Goal: Transaction & Acquisition: Purchase product/service

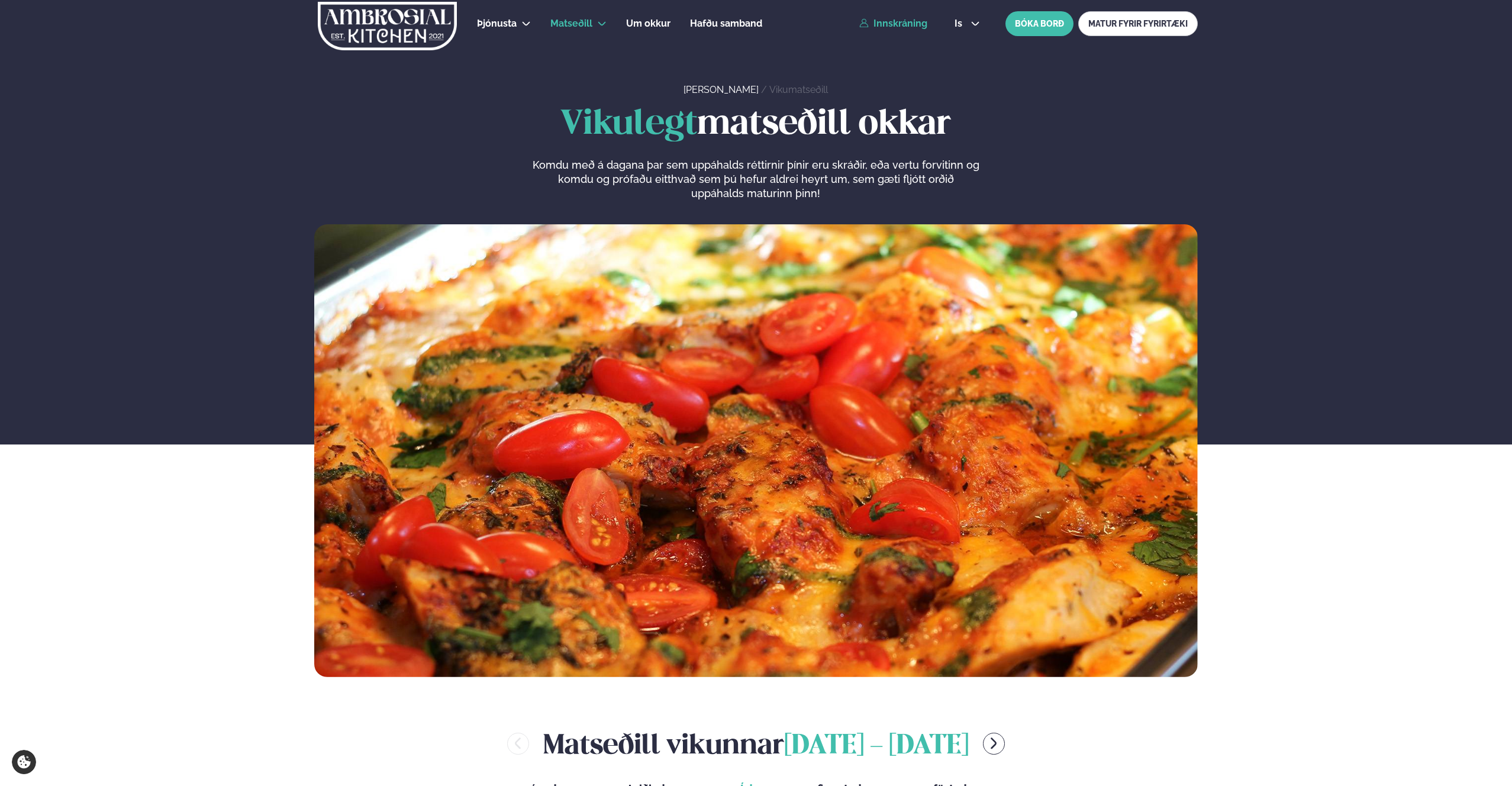
click at [900, 19] on link "Innskráning" at bounding box center [893, 24] width 68 height 10
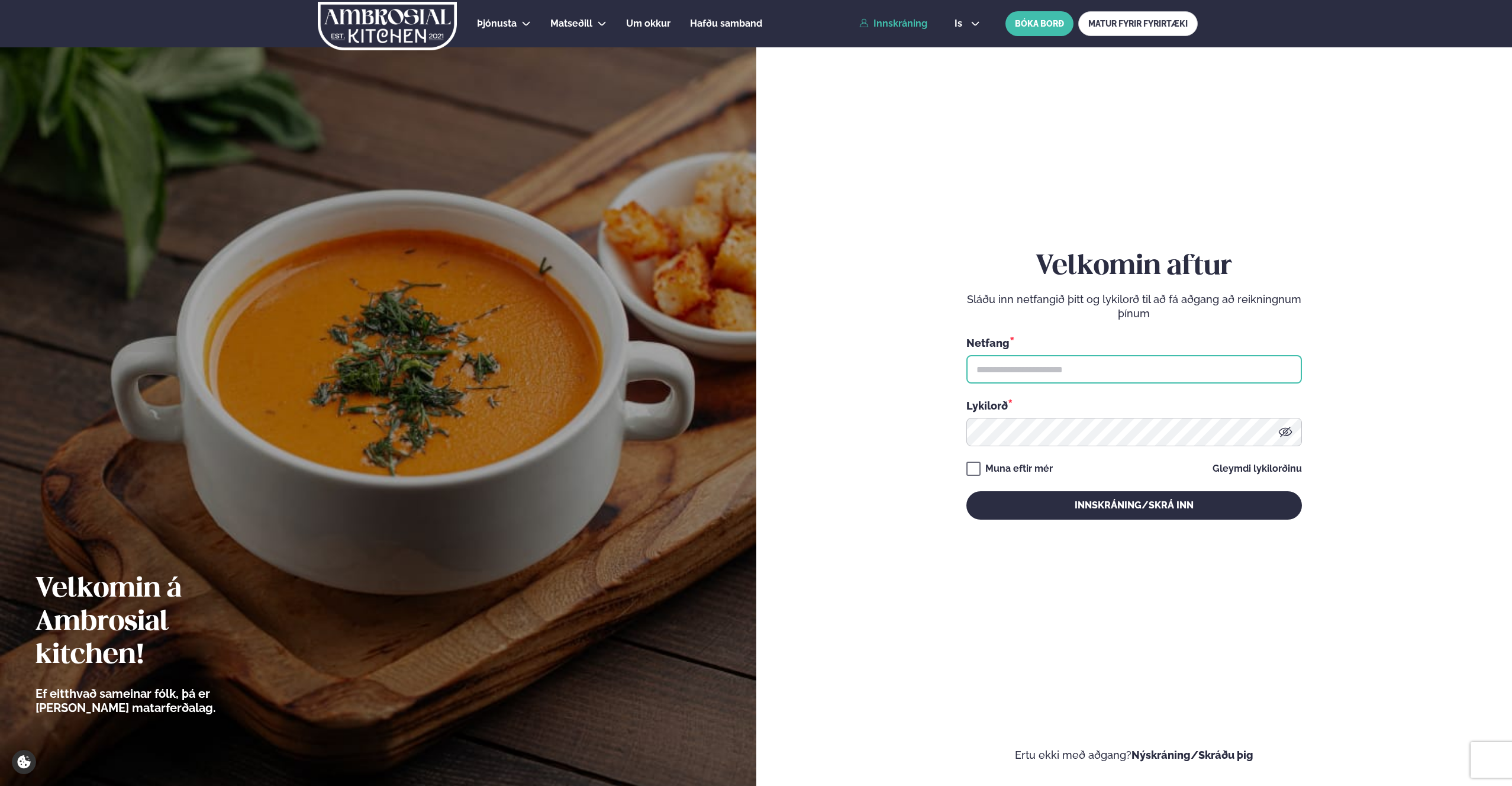
click at [1032, 361] on input "text" at bounding box center [1134, 370] width 335 height 28
type input "**********"
click at [1076, 500] on button "Innskráning/Skrá inn" at bounding box center [1134, 505] width 335 height 28
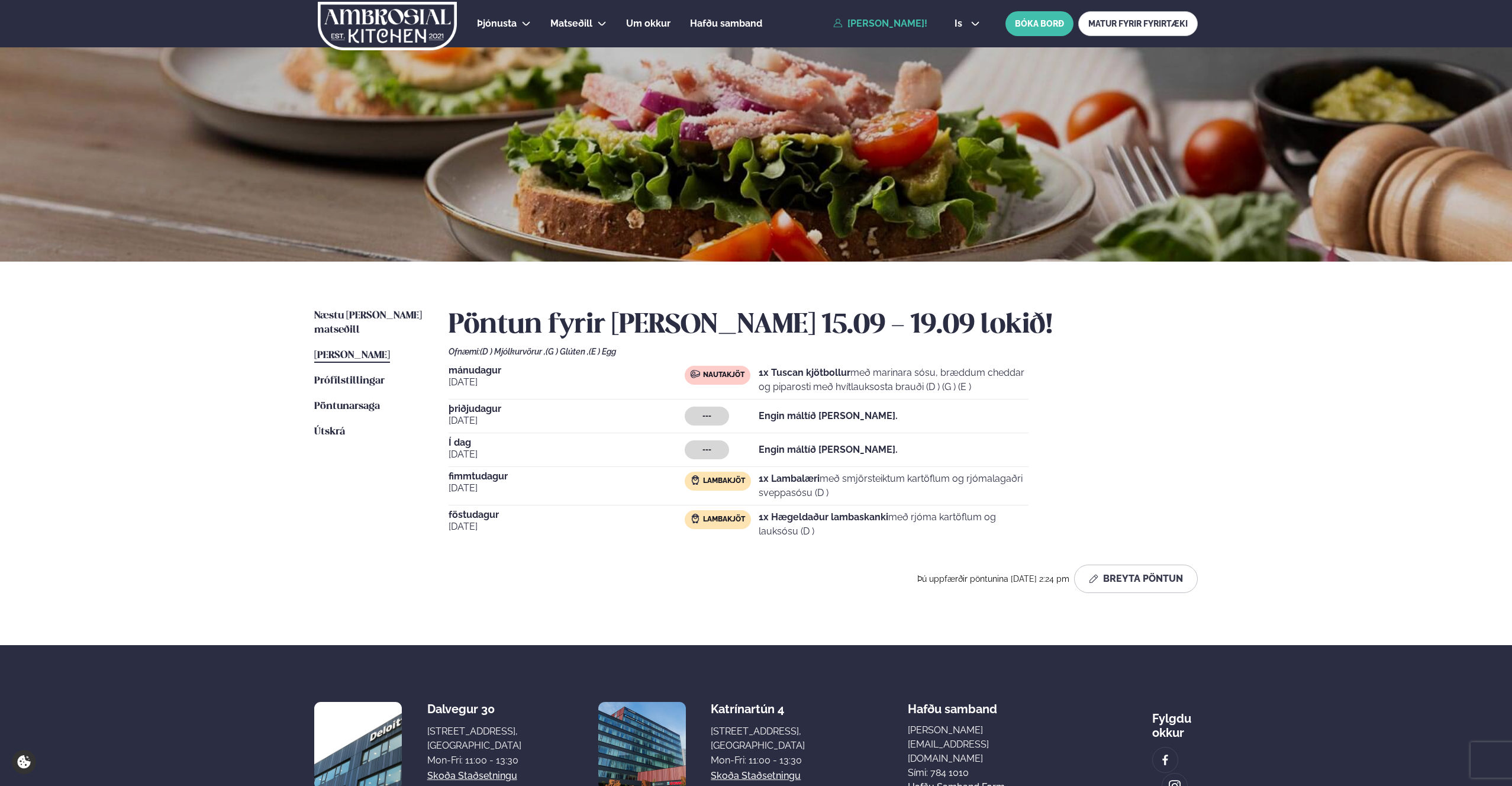
click at [869, 517] on strong "1x Hægeldaður lambaskanki" at bounding box center [824, 516] width 130 height 11
drag, startPoint x: 810, startPoint y: 524, endPoint x: 778, endPoint y: 519, distance: 32.4
click at [810, 524] on p "1x Hægeldaður lambaskanki með rjóma kartöflum og lauksósu (D )" at bounding box center [894, 524] width 270 height 28
click at [1154, 570] on button "Breyta Pöntun" at bounding box center [1136, 579] width 124 height 28
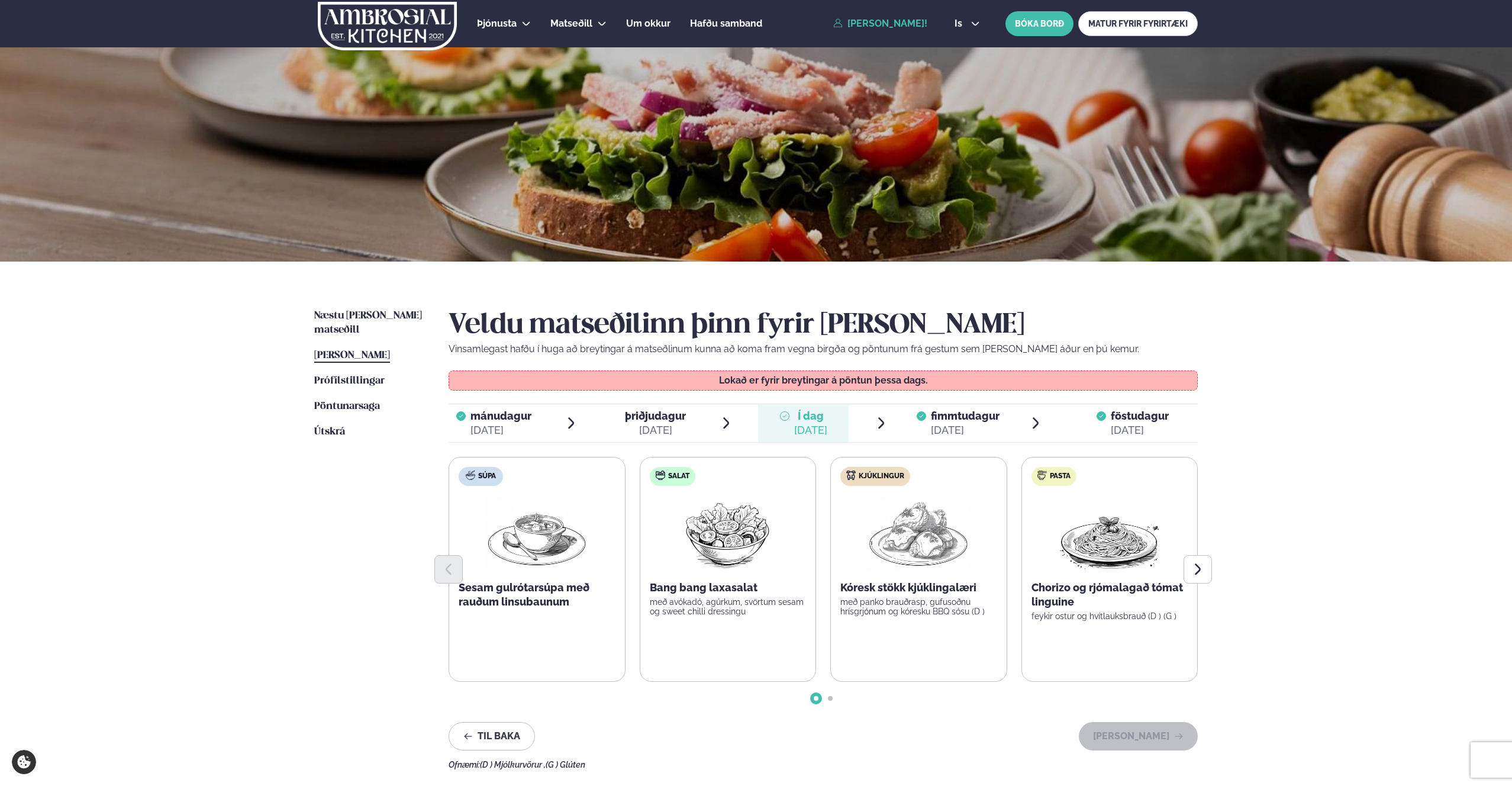
click at [1128, 402] on div "Veldu matseðilinn þinn fyrir [PERSON_NAME] Vinsamlegast hafðu í huga að breytin…" at bounding box center [823, 539] width 749 height 460
click at [1128, 414] on span "föstudagur" at bounding box center [1140, 416] width 58 height 13
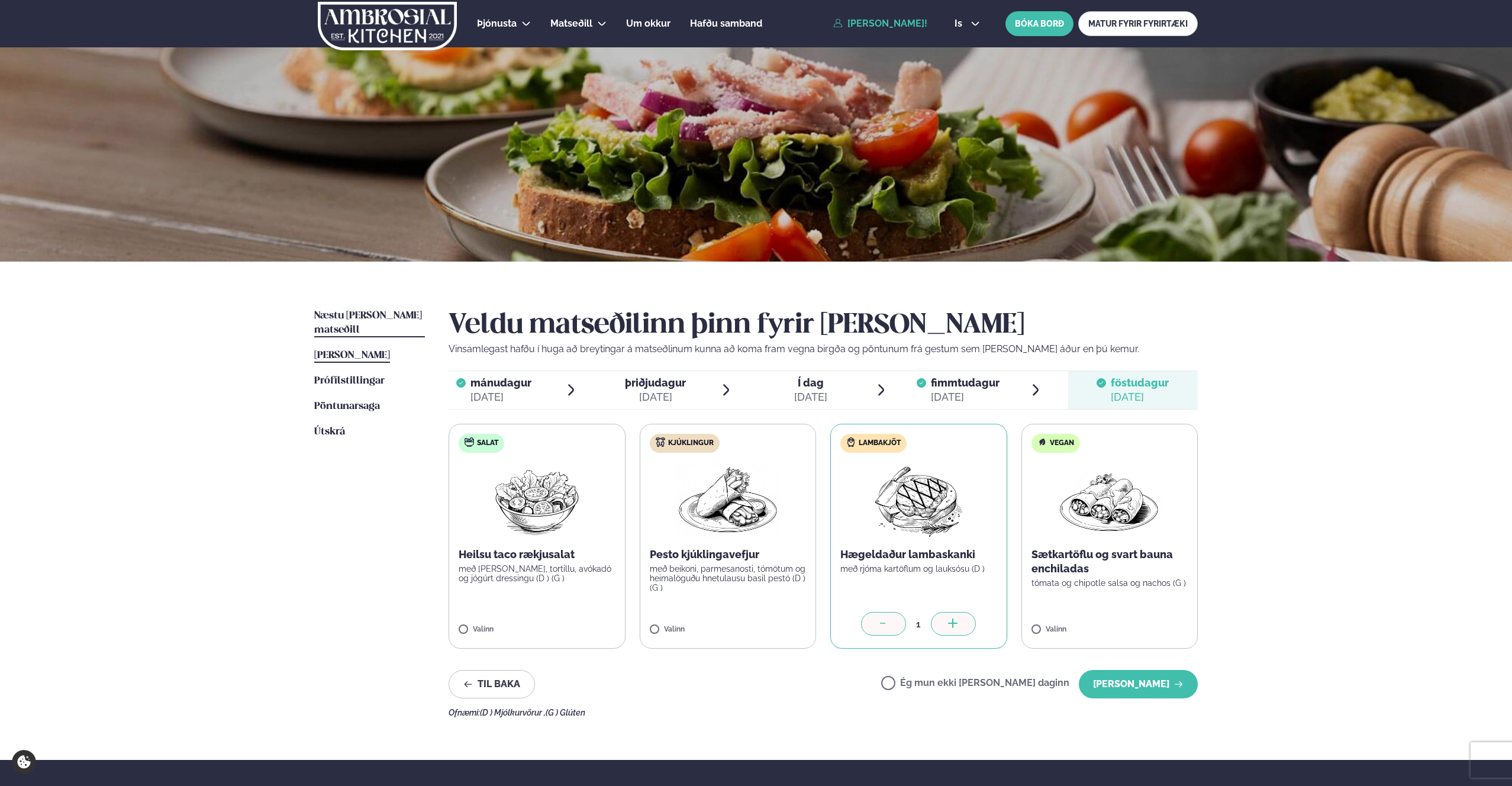
click at [370, 312] on span "Næstu [PERSON_NAME] matseðill" at bounding box center [368, 323] width 108 height 25
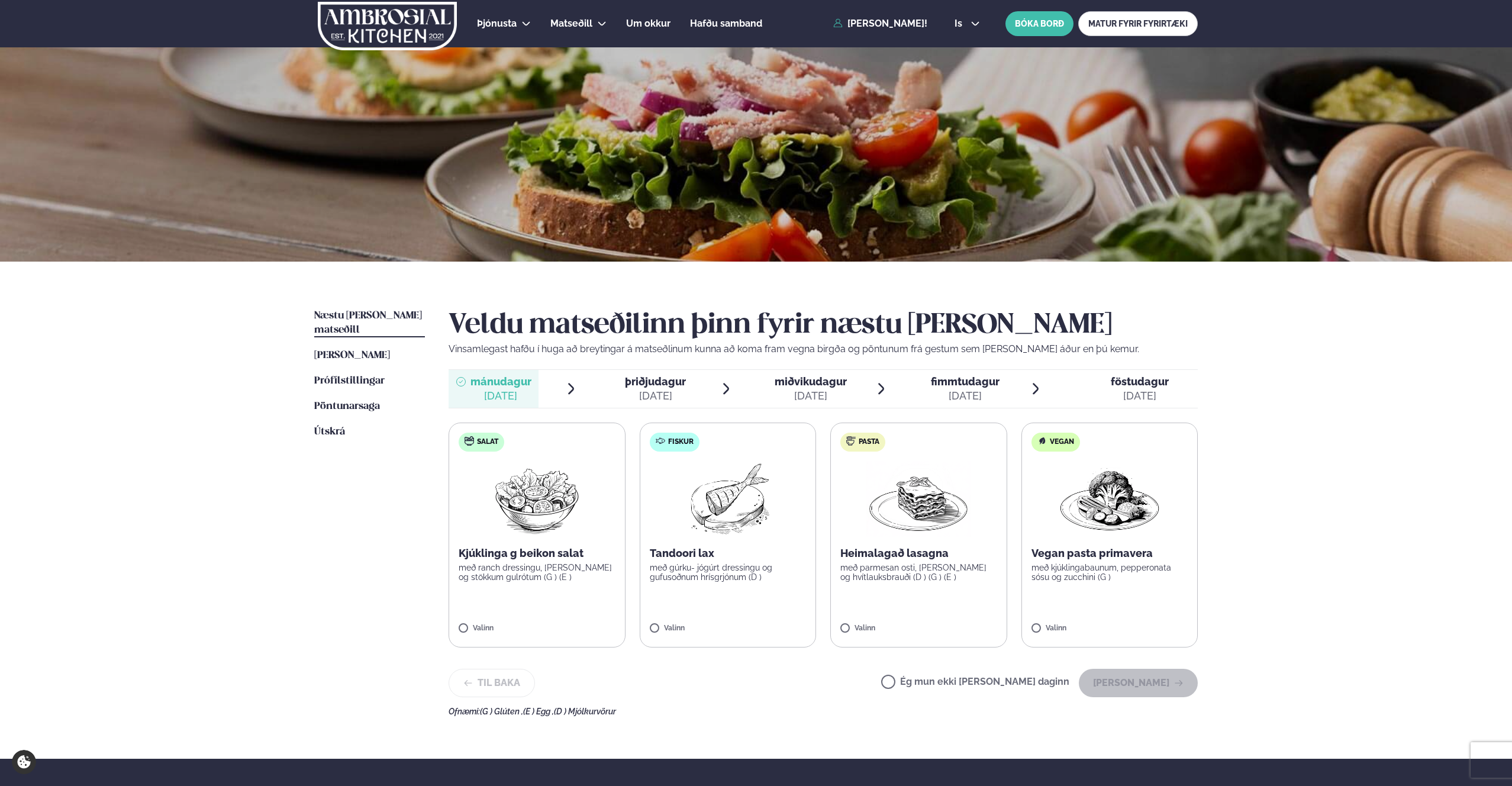
click at [976, 381] on span "fimmtudagur" at bounding box center [965, 381] width 69 height 13
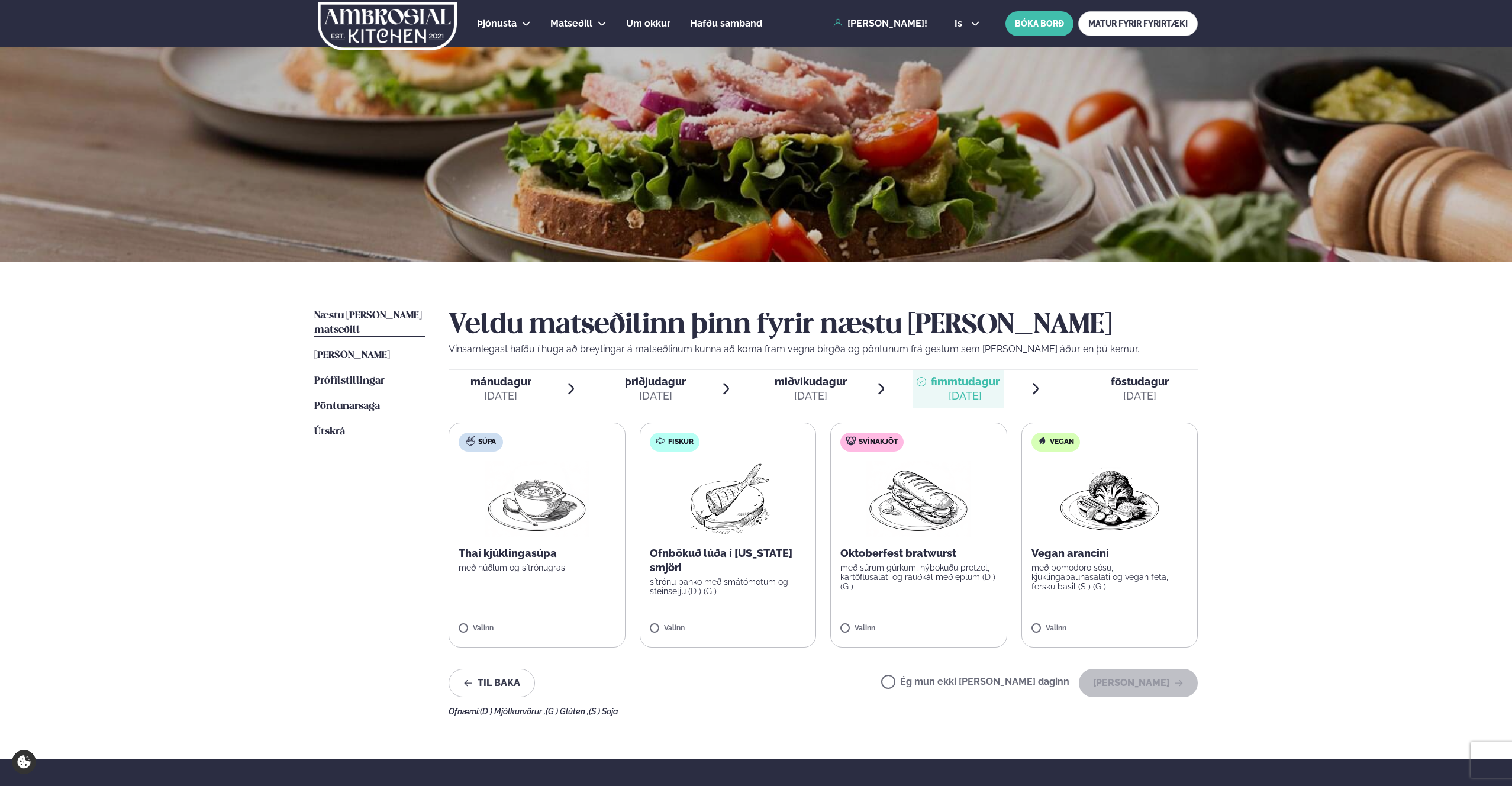
click at [1134, 381] on span "föstudagur" at bounding box center [1140, 381] width 58 height 13
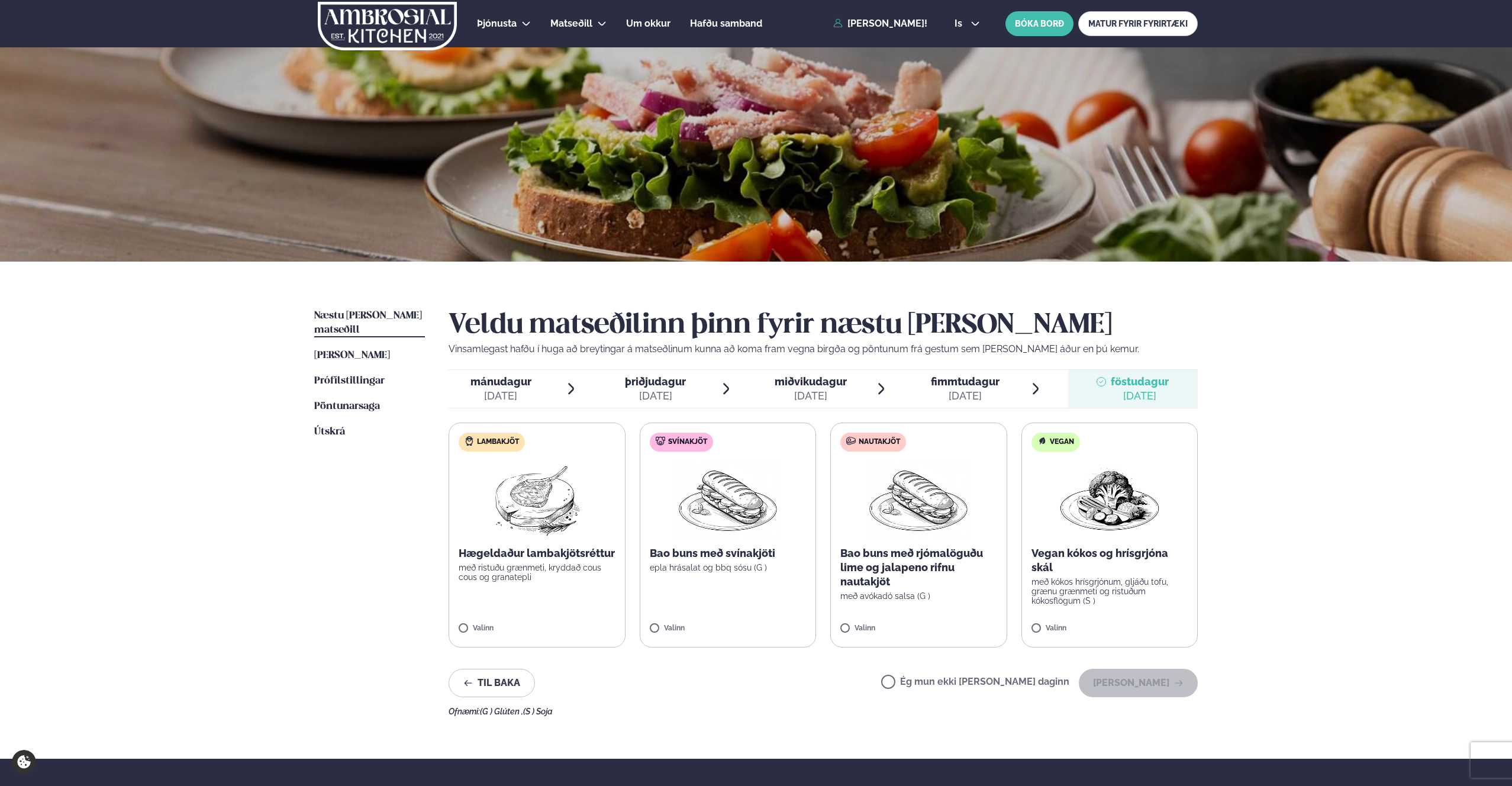
click at [1003, 380] on span "fimmtudagur fim. [DATE]" at bounding box center [958, 389] width 90 height 38
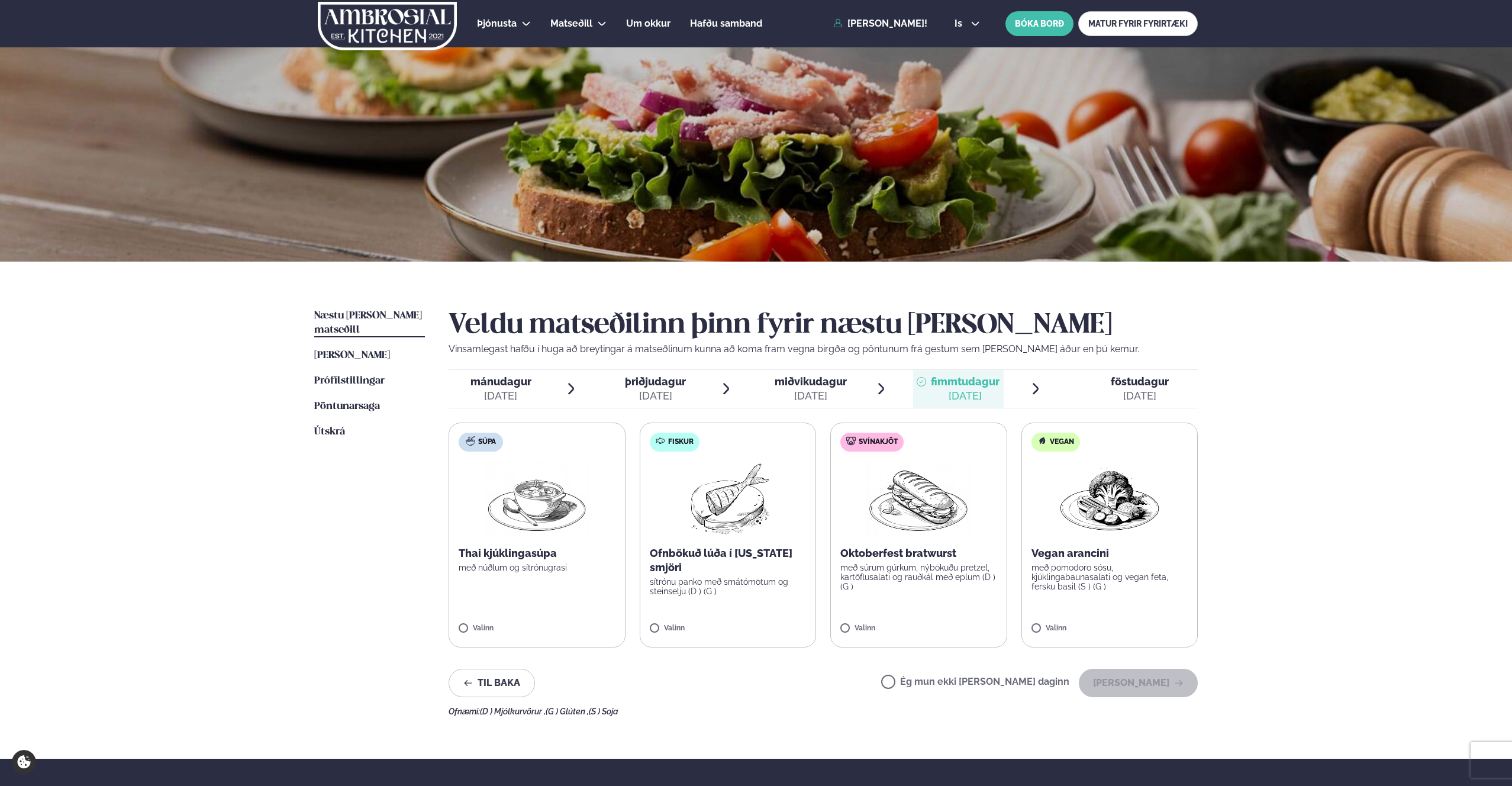
click at [1111, 384] on span "föstudagur" at bounding box center [1140, 381] width 58 height 13
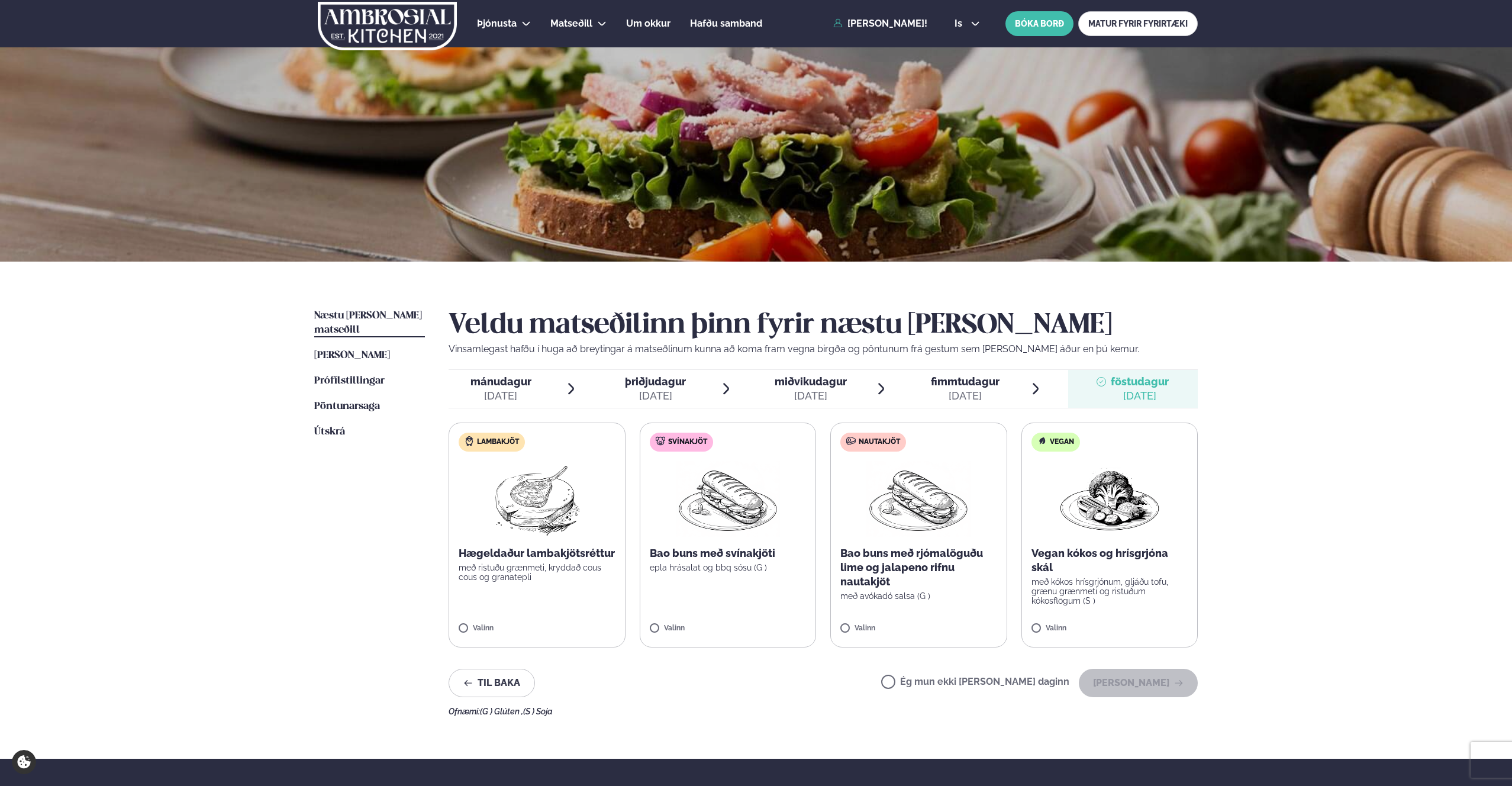
click at [1239, 471] on div "Þjónusta Hádegismatur fyrir fyrirtæki Fyrirtækja veitingar Einkapartý Matseðill…" at bounding box center [756, 501] width 1512 height 1004
click at [1225, 513] on div "Næstu [PERSON_NAME] matseðill Næsta vika [PERSON_NAME] matseðill [PERSON_NAME] …" at bounding box center [756, 510] width 955 height 497
click at [501, 395] on div "[DATE]" at bounding box center [501, 396] width 61 height 14
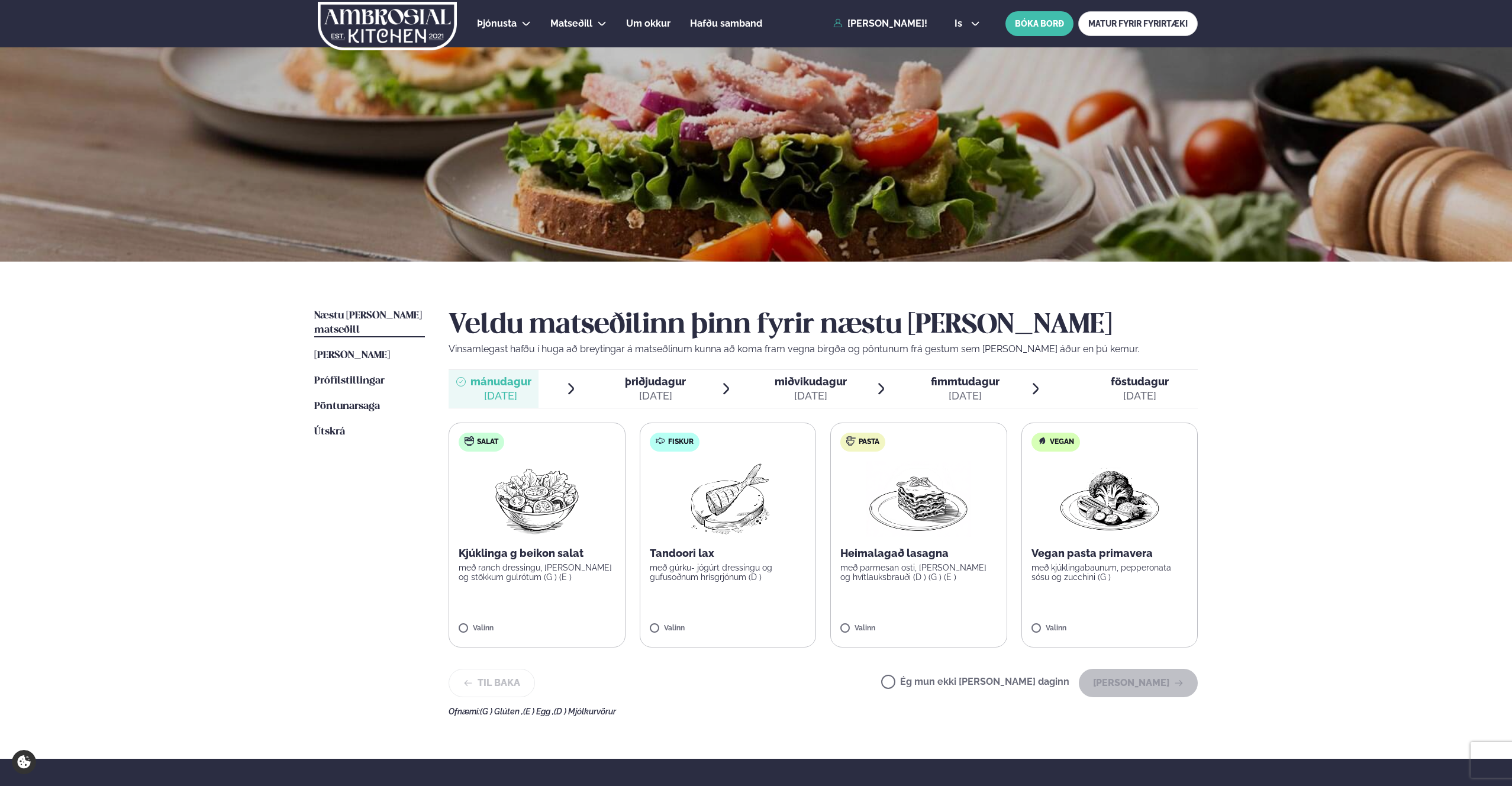
click at [950, 592] on label "Pasta Heimalagað lasagna með parmesan osti, basil pesto og hvítlauksbrauði (D )…" at bounding box center [919, 535] width 177 height 225
click at [850, 621] on label "Pasta Heimalagað lasagna með parmesan osti, basil pesto og hvítlauksbrauði (D )…" at bounding box center [919, 535] width 177 height 225
click at [1146, 680] on button "[PERSON_NAME]" at bounding box center [1138, 683] width 119 height 28
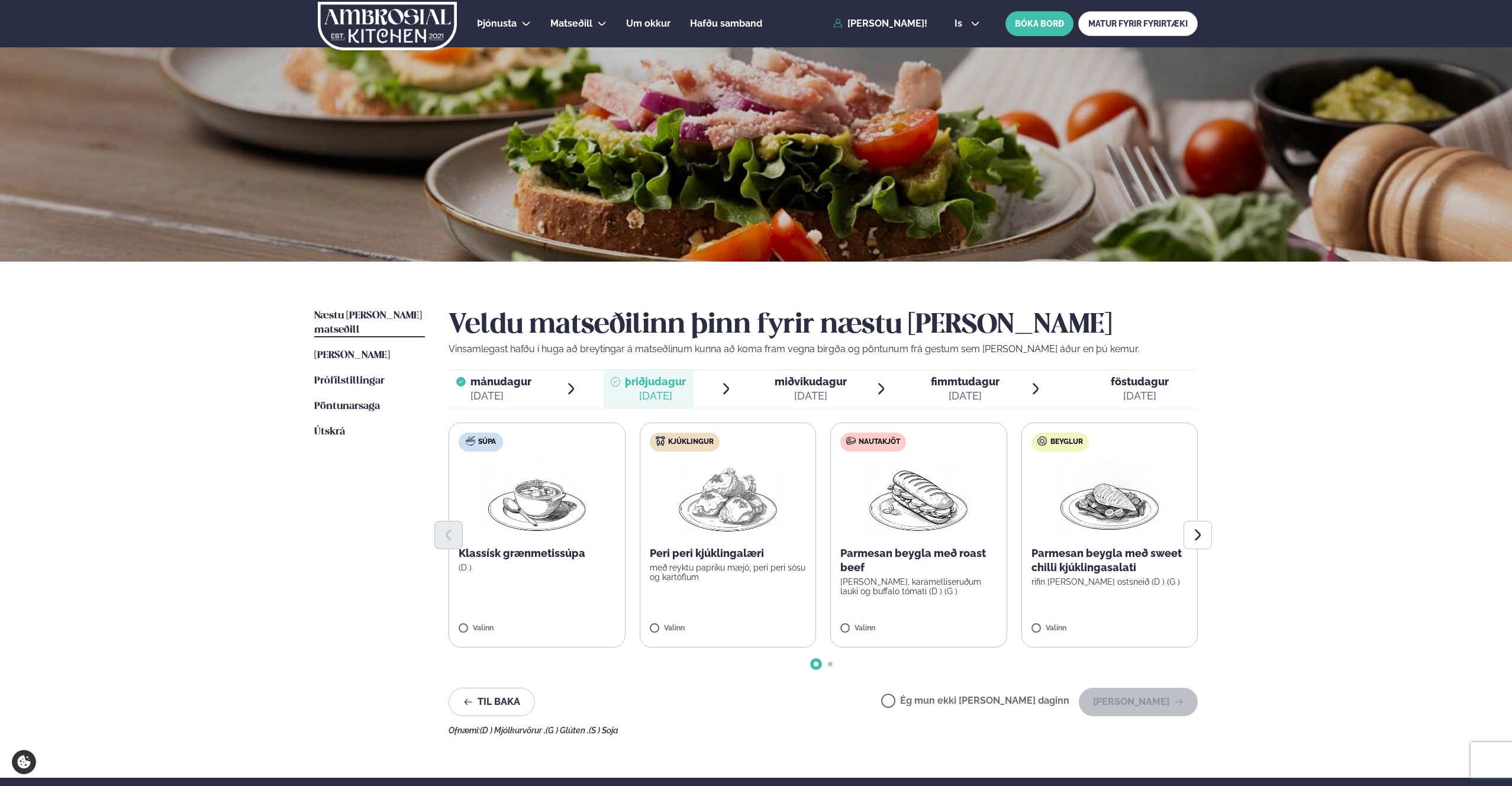
scroll to position [3, 0]
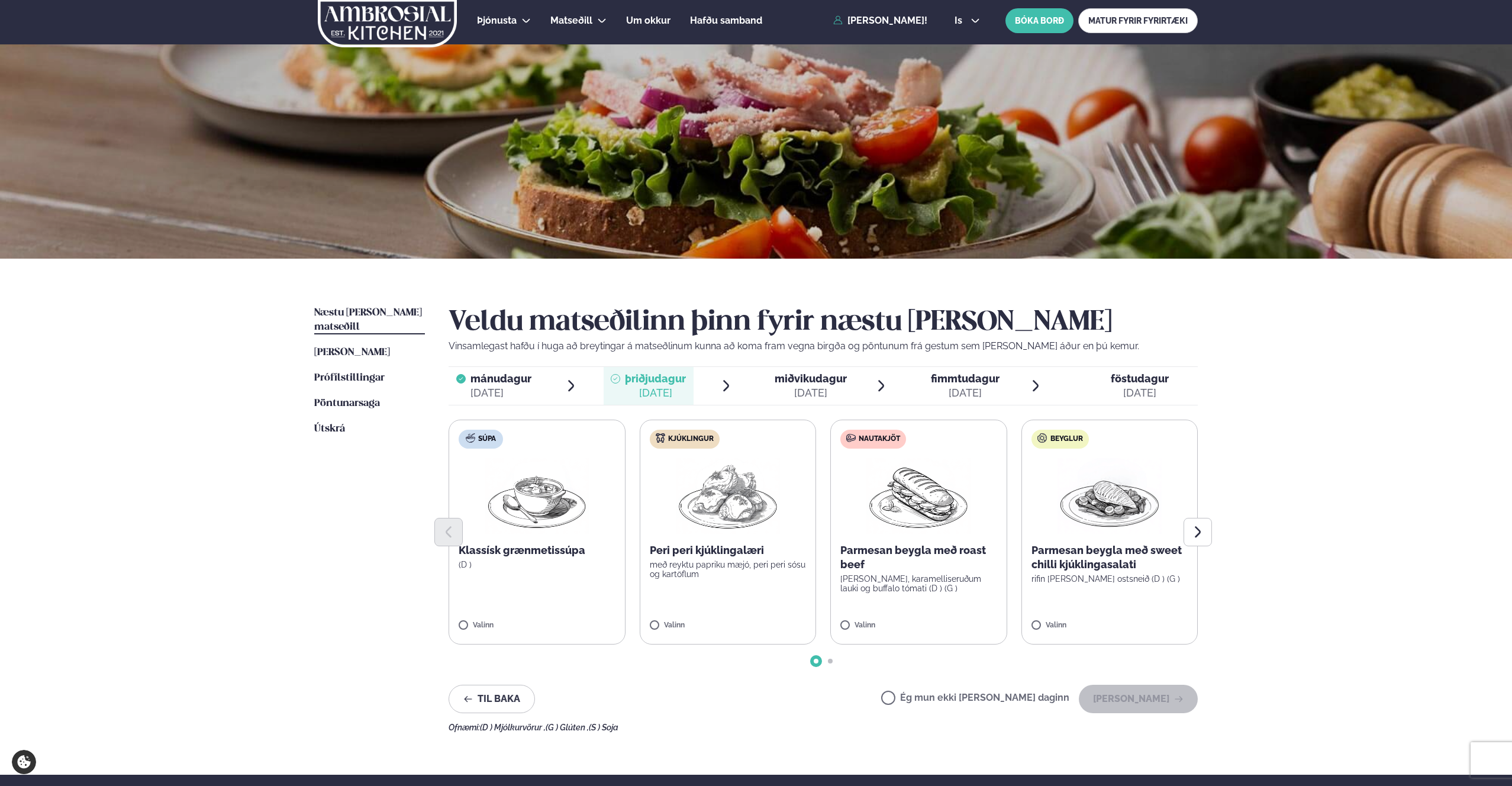
click at [786, 375] on span "miðvikudagur" at bounding box center [810, 378] width 72 height 13
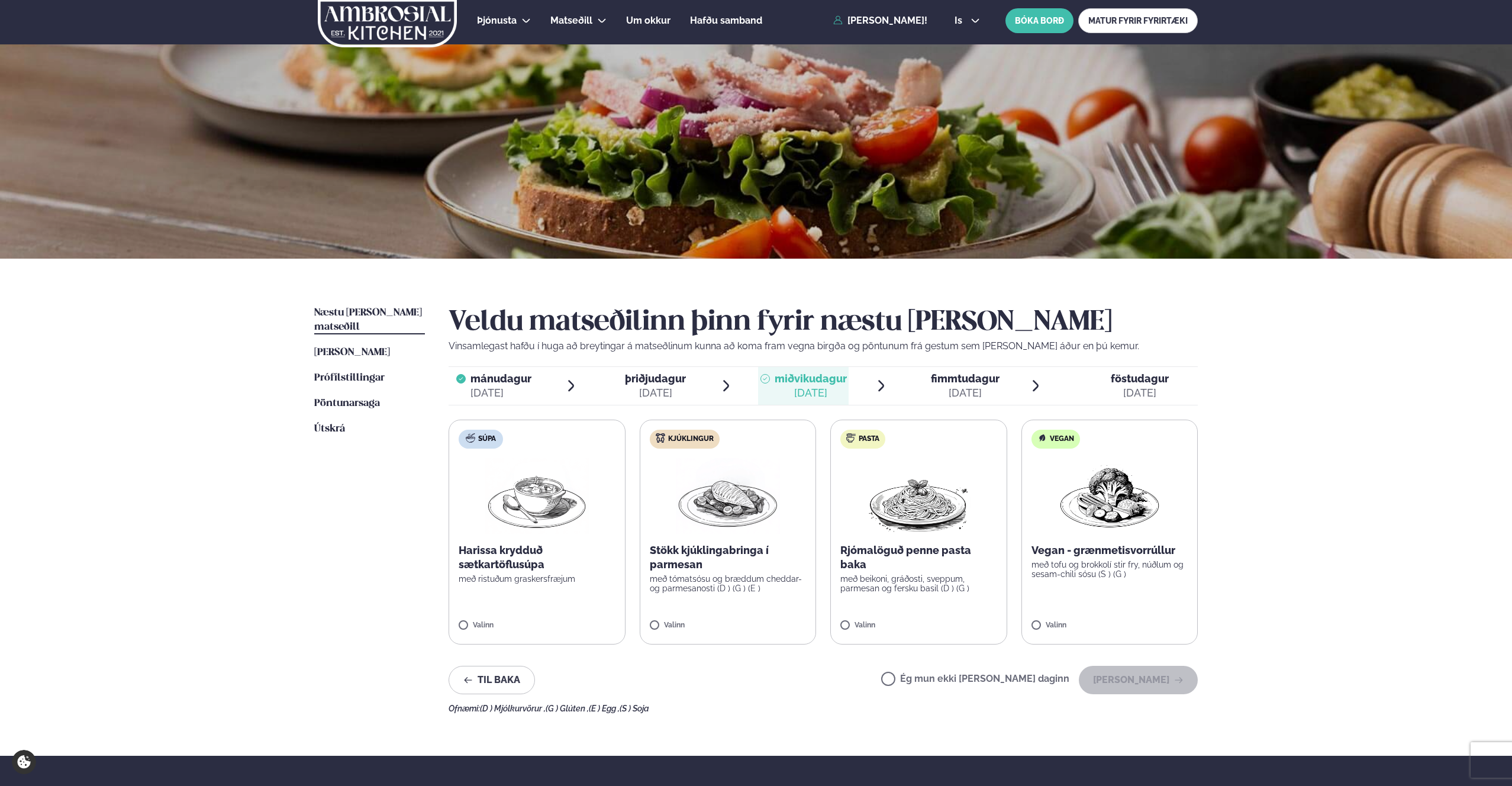
click at [667, 386] on div "[DATE]" at bounding box center [655, 393] width 61 height 14
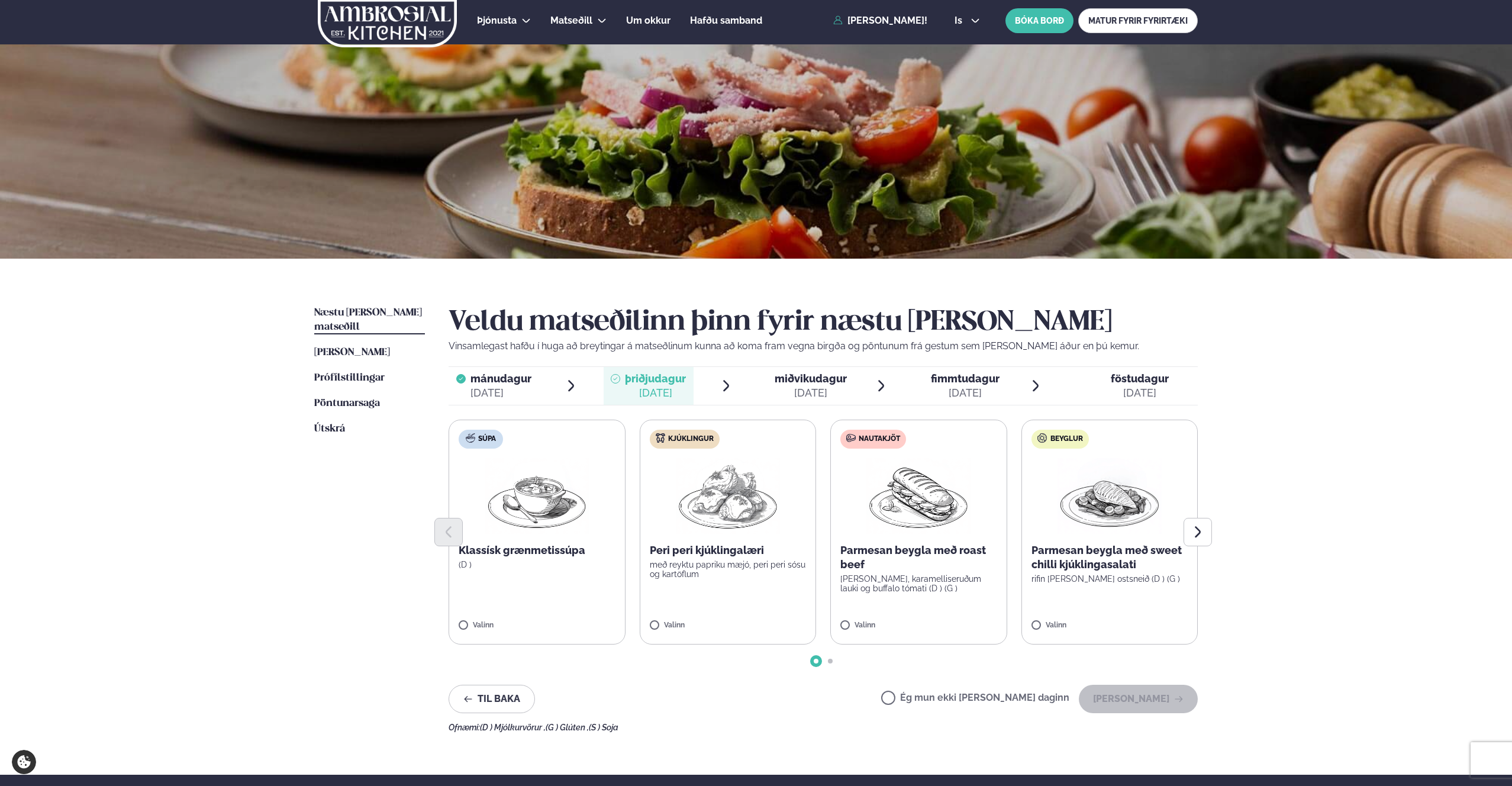
click at [801, 389] on div "[DATE]" at bounding box center [810, 393] width 72 height 14
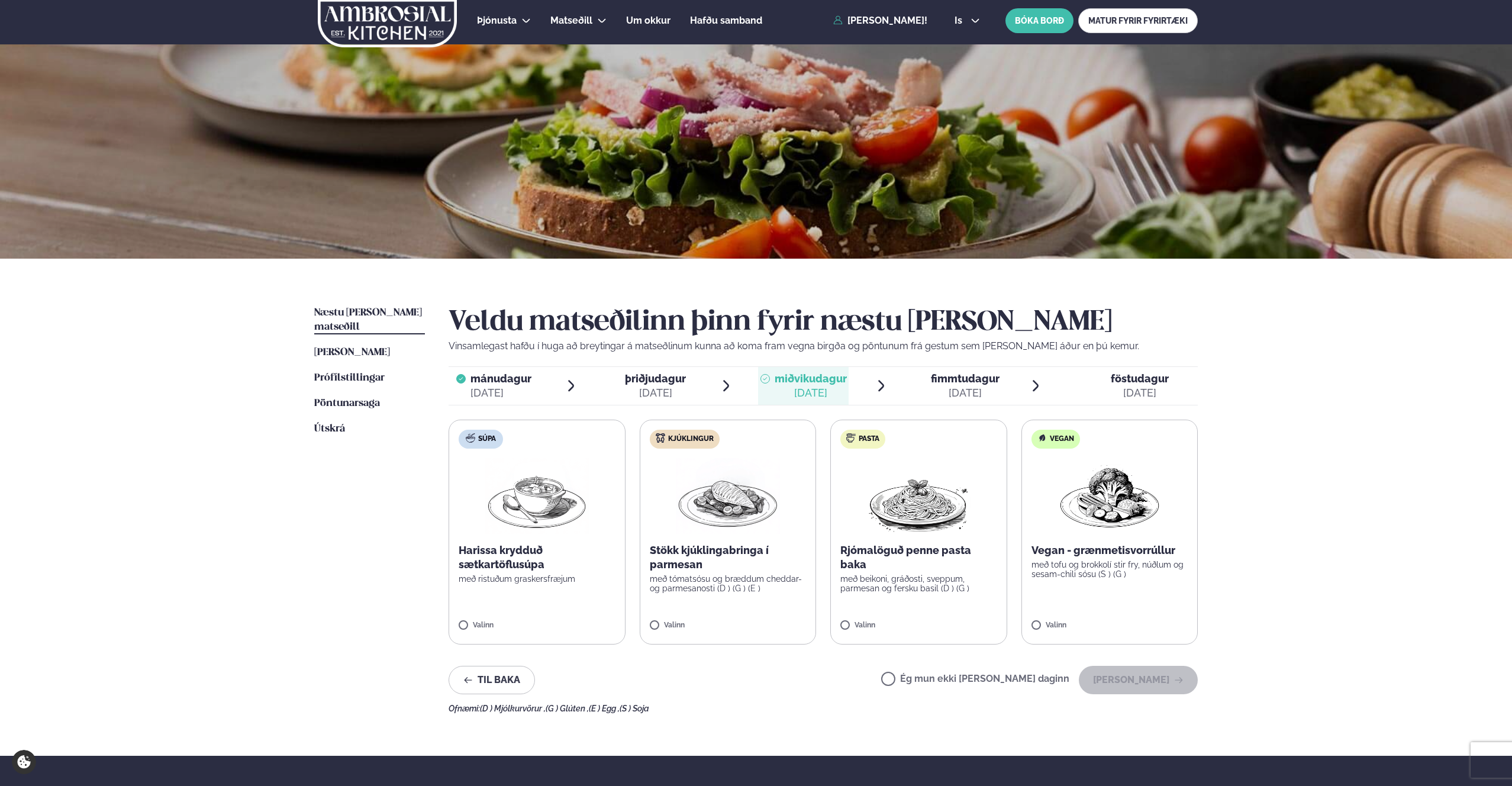
click at [947, 387] on div "[DATE]" at bounding box center [965, 393] width 69 height 14
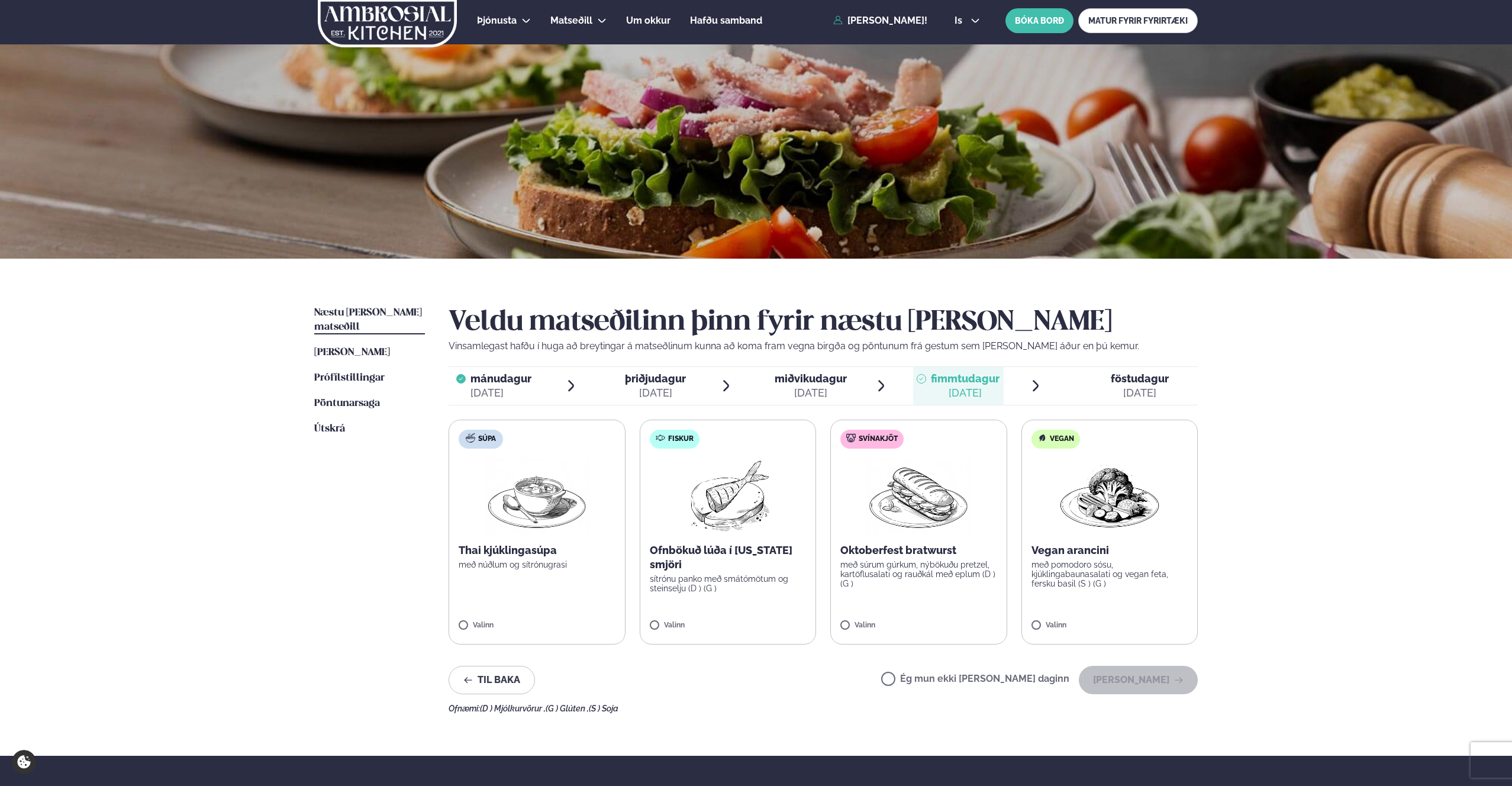
click at [504, 390] on div "[DATE]" at bounding box center [501, 393] width 61 height 14
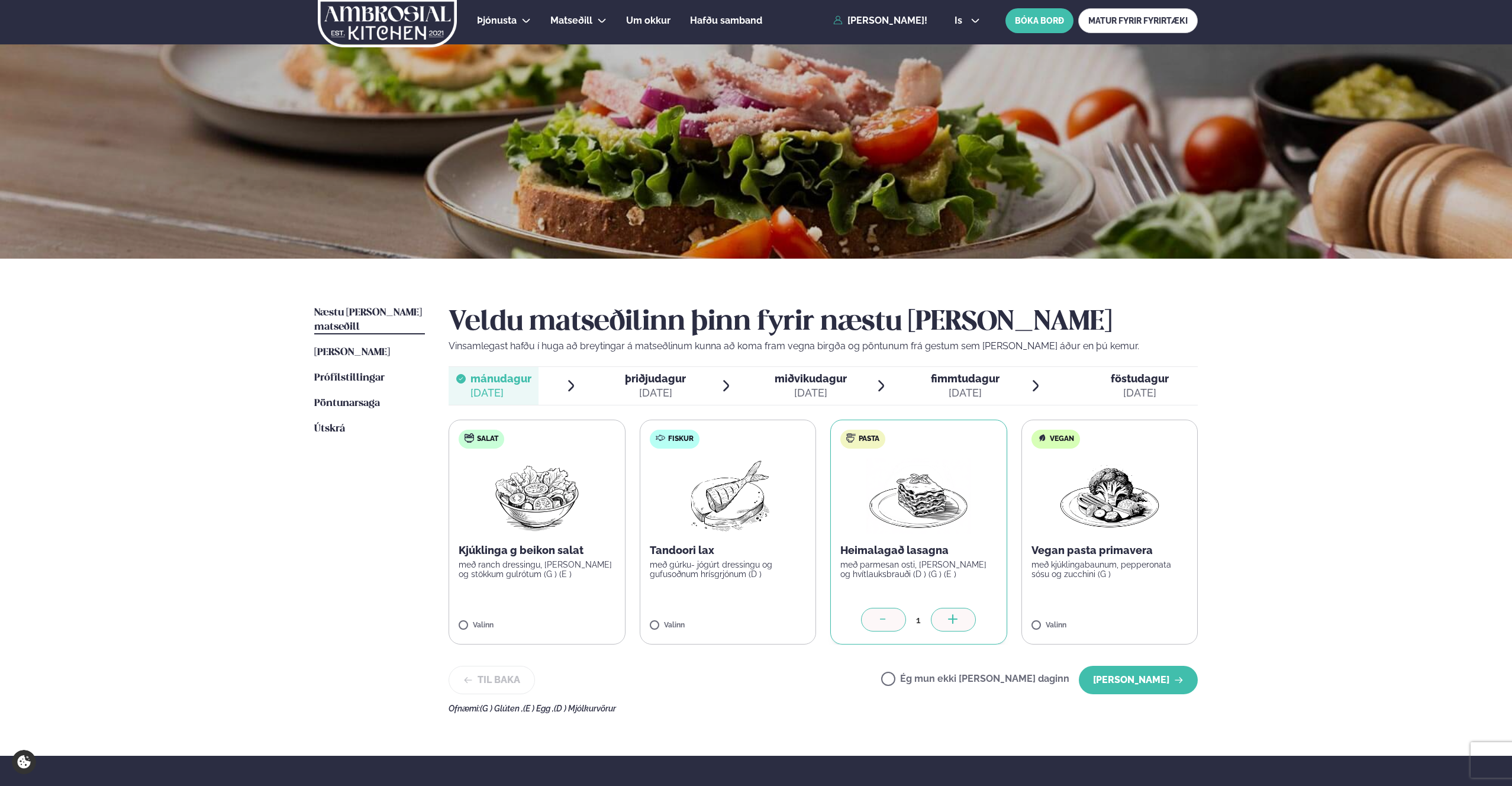
click at [1001, 399] on span "fimmtudagur fim. [DATE]" at bounding box center [958, 386] width 90 height 38
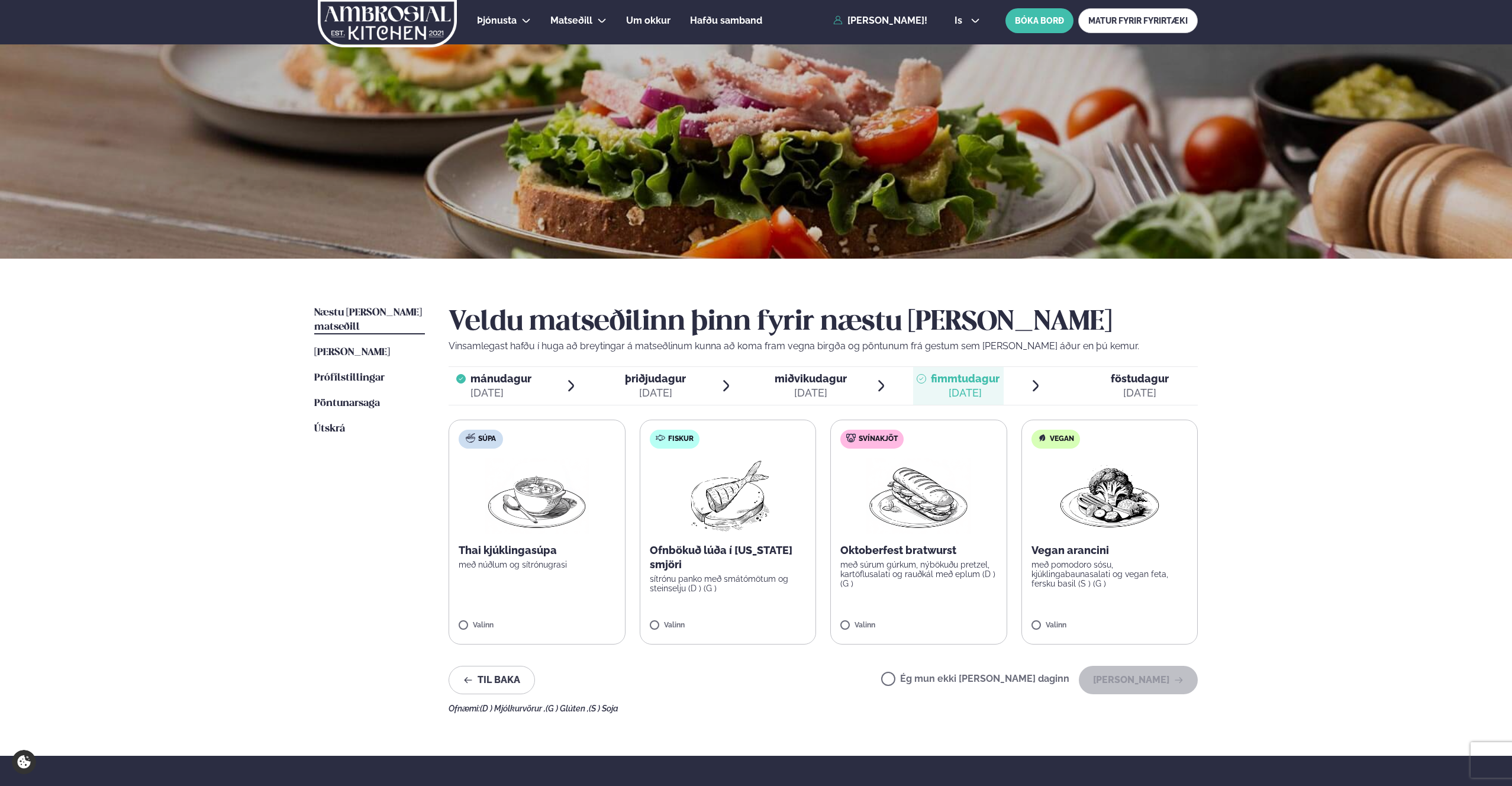
click at [1128, 367] on span "föstudagur fös. [DATE]" at bounding box center [1133, 386] width 130 height 38
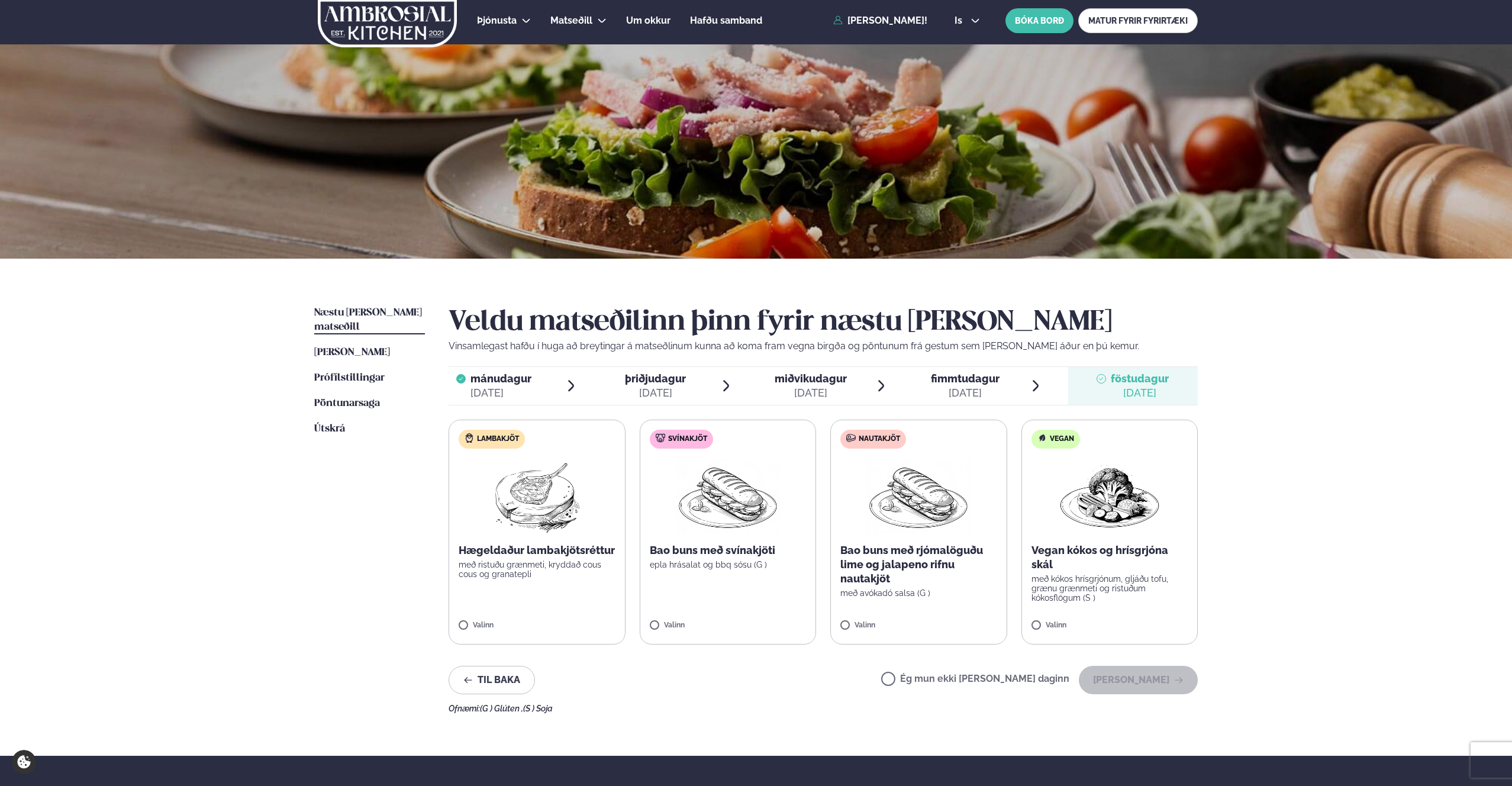
click at [981, 685] on label "Ég mun ekki [PERSON_NAME] daginn" at bounding box center [975, 680] width 188 height 13
click at [1163, 681] on button "[PERSON_NAME]" at bounding box center [1138, 680] width 119 height 28
